Goal: Task Accomplishment & Management: Use online tool/utility

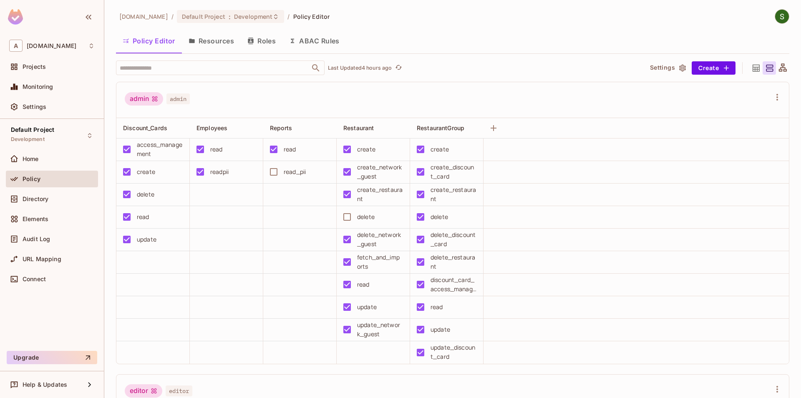
scroll to position [571, 0]
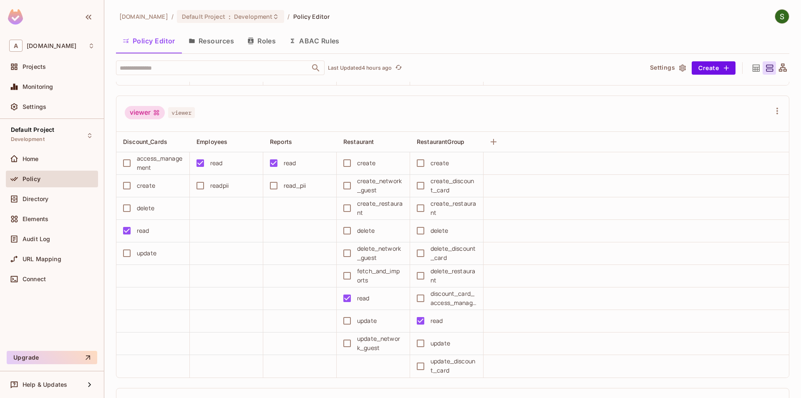
click at [221, 48] on button "Resources" at bounding box center [211, 40] width 59 height 21
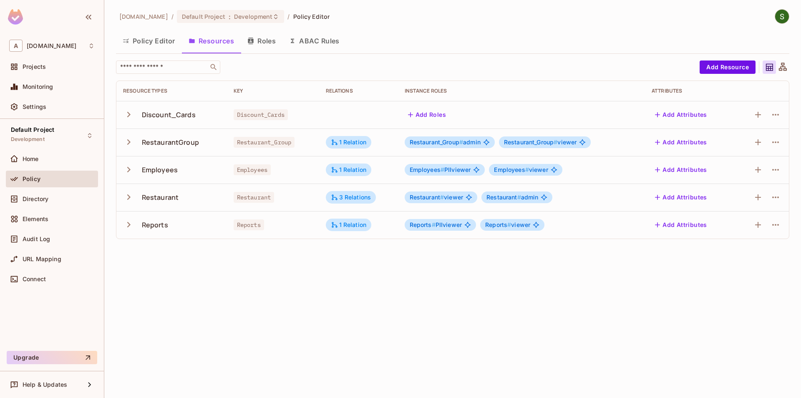
click at [129, 224] on icon "button" at bounding box center [128, 224] width 3 height 5
click at [776, 279] on icon "button" at bounding box center [776, 280] width 10 height 10
click at [749, 298] on div "Edit Action" at bounding box center [744, 299] width 31 height 8
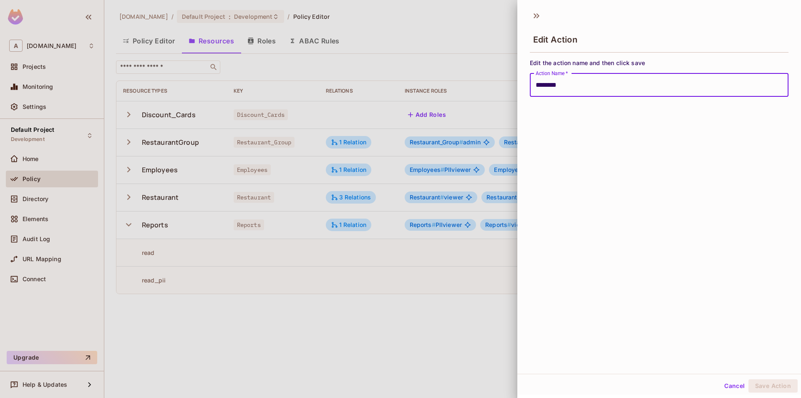
click at [553, 88] on input "********" at bounding box center [659, 84] width 259 height 23
click at [774, 384] on button "Save Action" at bounding box center [773, 385] width 49 height 13
type input "********"
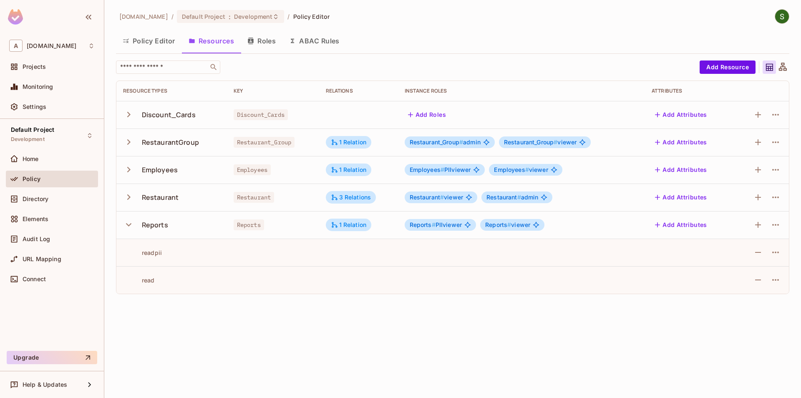
click at [129, 117] on icon "button" at bounding box center [128, 114] width 11 height 11
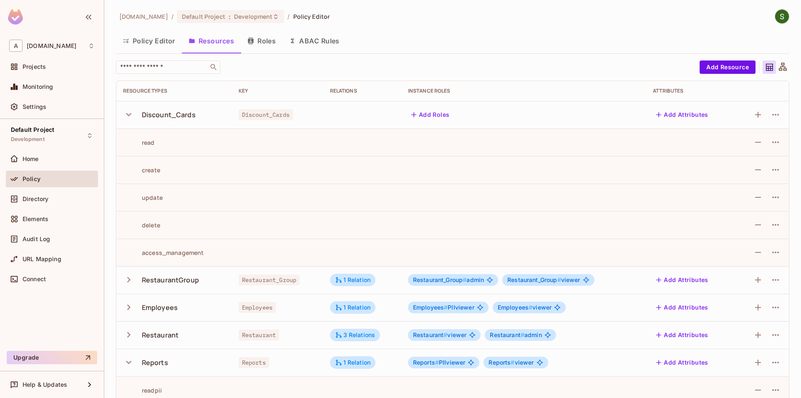
click at [129, 117] on icon "button" at bounding box center [128, 114] width 11 height 11
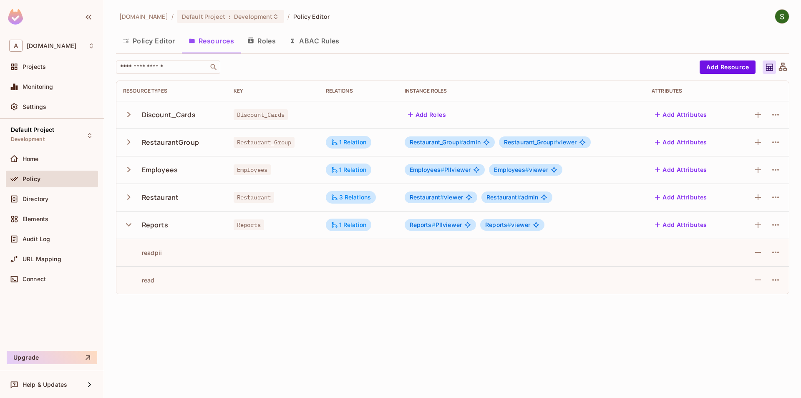
click at [129, 141] on icon "button" at bounding box center [128, 141] width 3 height 5
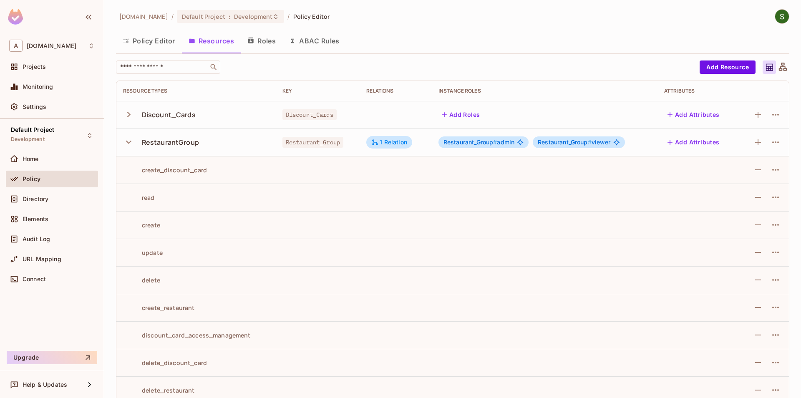
click at [129, 134] on button "button" at bounding box center [130, 142] width 15 height 18
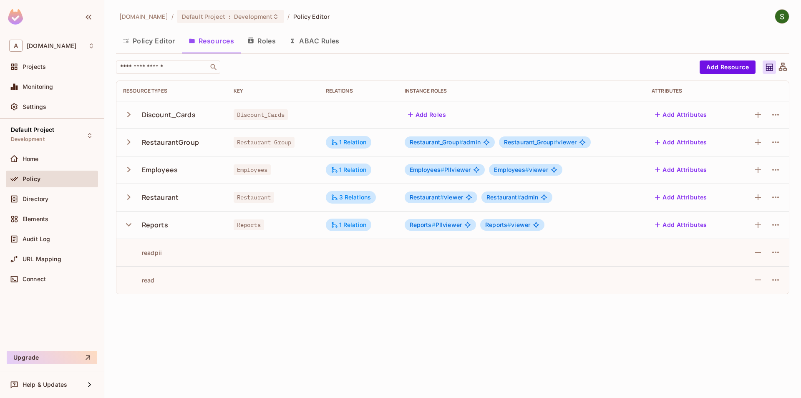
click at [129, 171] on icon "button" at bounding box center [128, 169] width 3 height 5
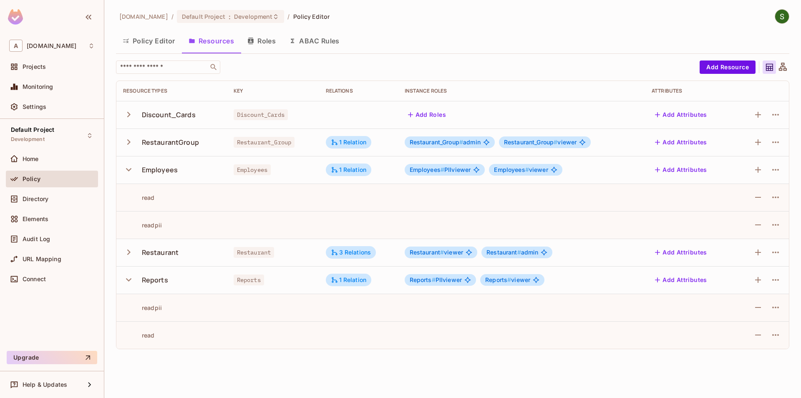
click at [129, 171] on icon "button" at bounding box center [128, 169] width 5 height 3
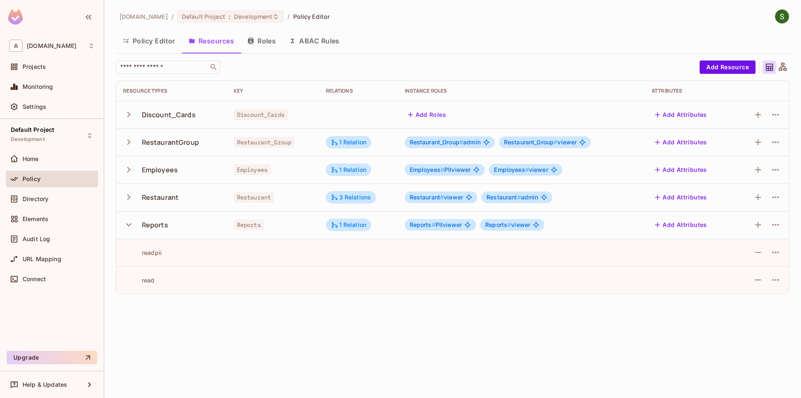
click at [131, 200] on icon "button" at bounding box center [128, 197] width 11 height 11
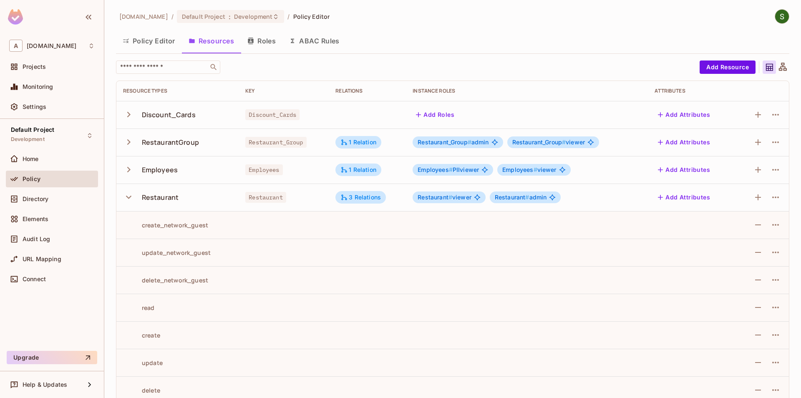
click at [131, 200] on icon "button" at bounding box center [128, 197] width 11 height 11
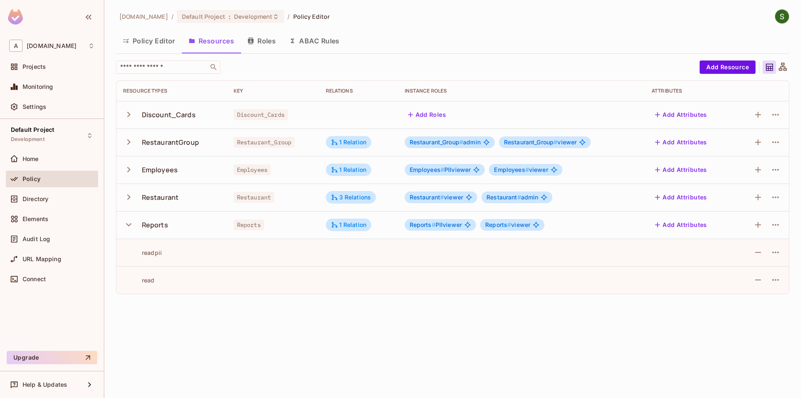
click at [145, 45] on button "Policy Editor" at bounding box center [149, 40] width 66 height 21
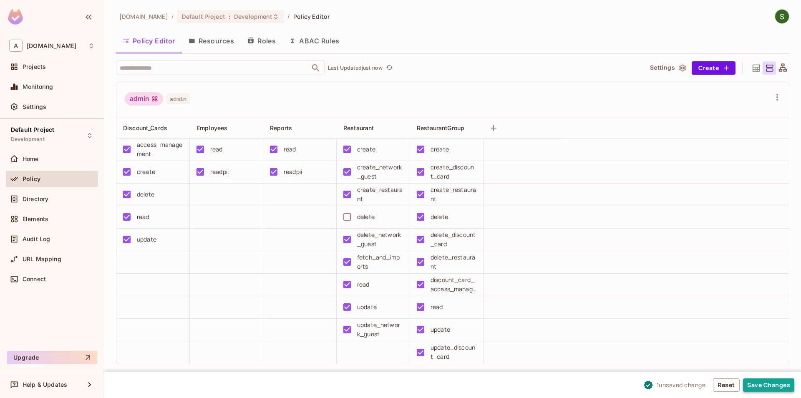
click at [769, 383] on button "Save Changes" at bounding box center [768, 385] width 51 height 13
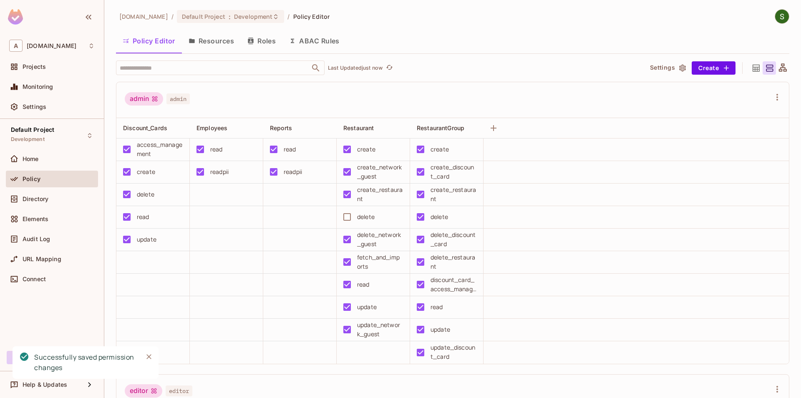
click at [148, 360] on icon "Close" at bounding box center [149, 357] width 8 height 8
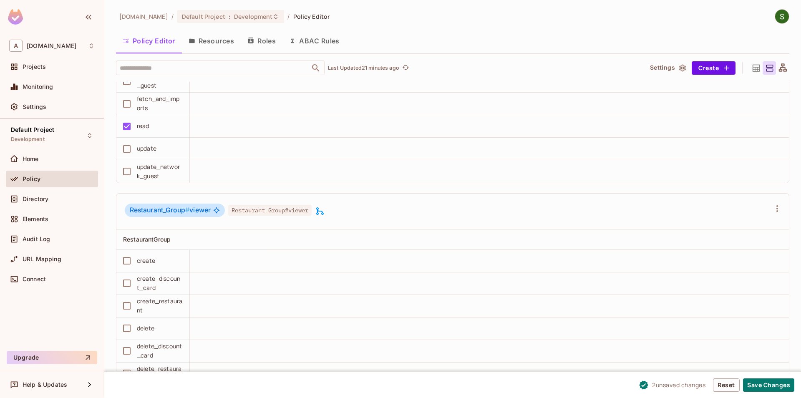
scroll to position [2124, 0]
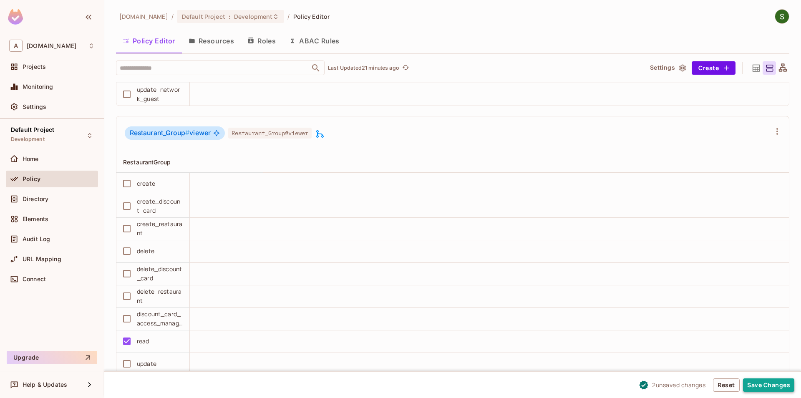
click at [771, 385] on button "Save Changes" at bounding box center [768, 385] width 51 height 13
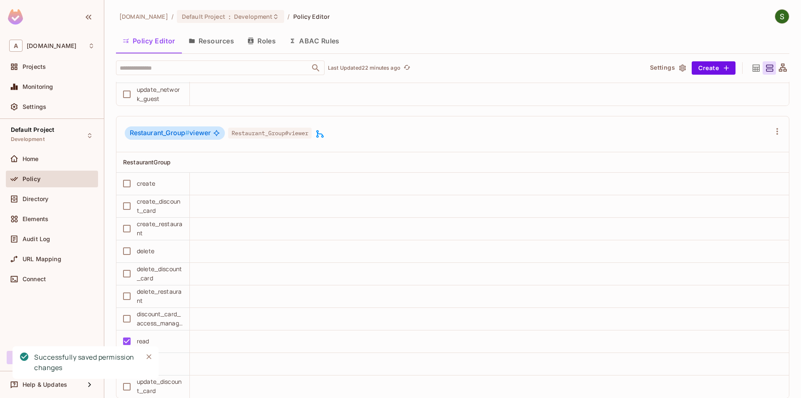
click at [151, 359] on icon "Close" at bounding box center [149, 356] width 5 height 5
